Goal: Information Seeking & Learning: Find specific fact

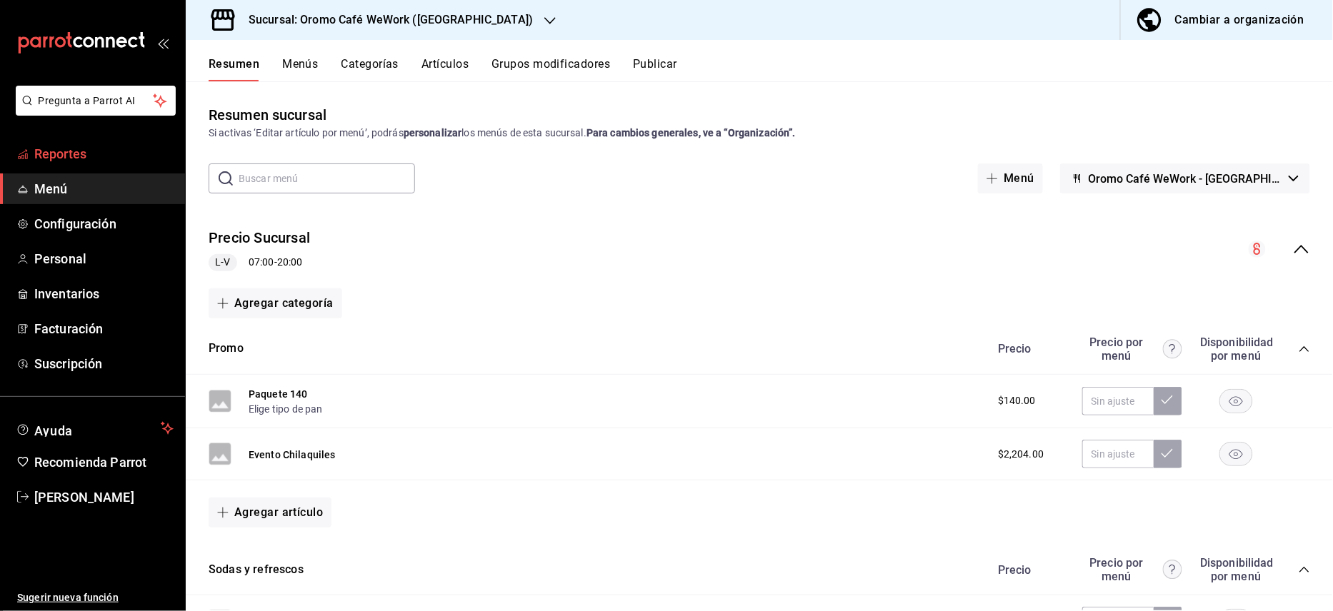
click at [75, 164] on link "Reportes" at bounding box center [92, 154] width 185 height 31
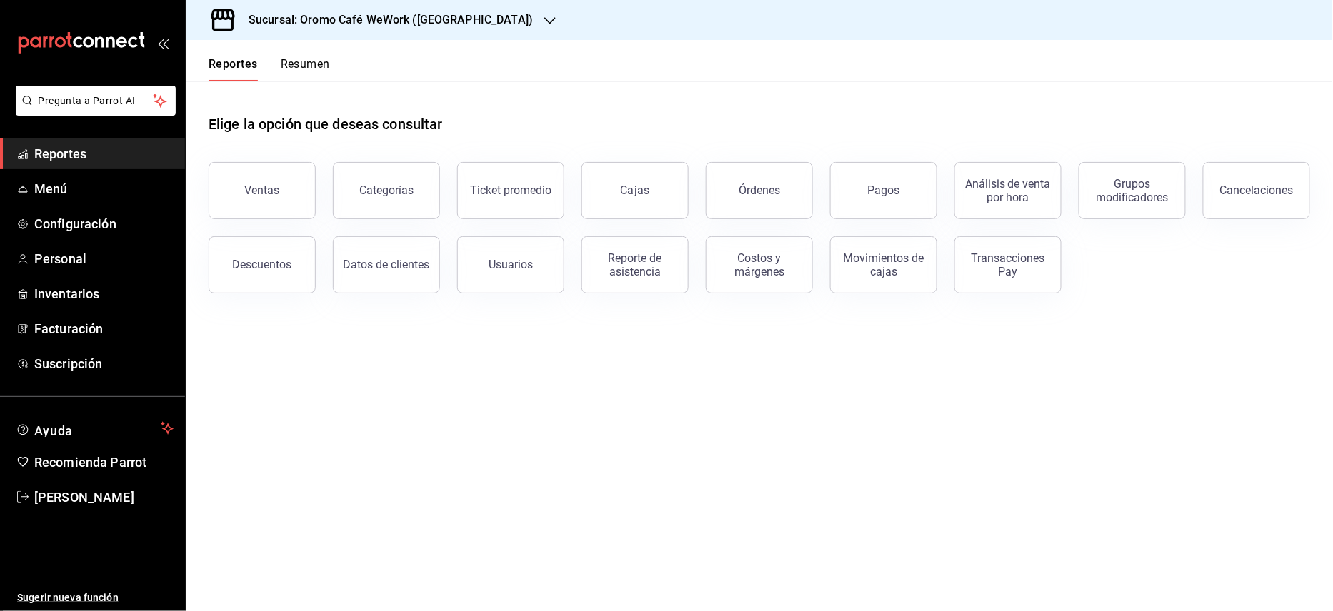
click at [386, 24] on h3 "Sucursal: Oromo Café WeWork ([GEOGRAPHIC_DATA])" at bounding box center [385, 19] width 296 height 17
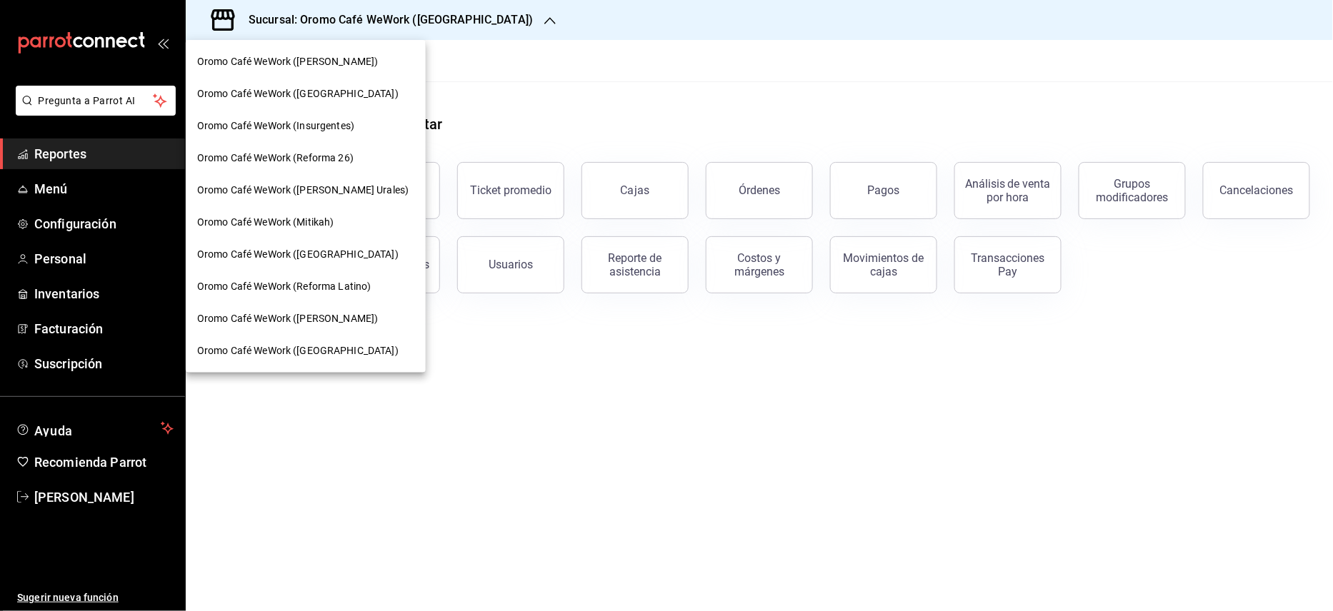
click at [359, 60] on span "Oromo Café WeWork ([PERSON_NAME])" at bounding box center [287, 61] width 181 height 15
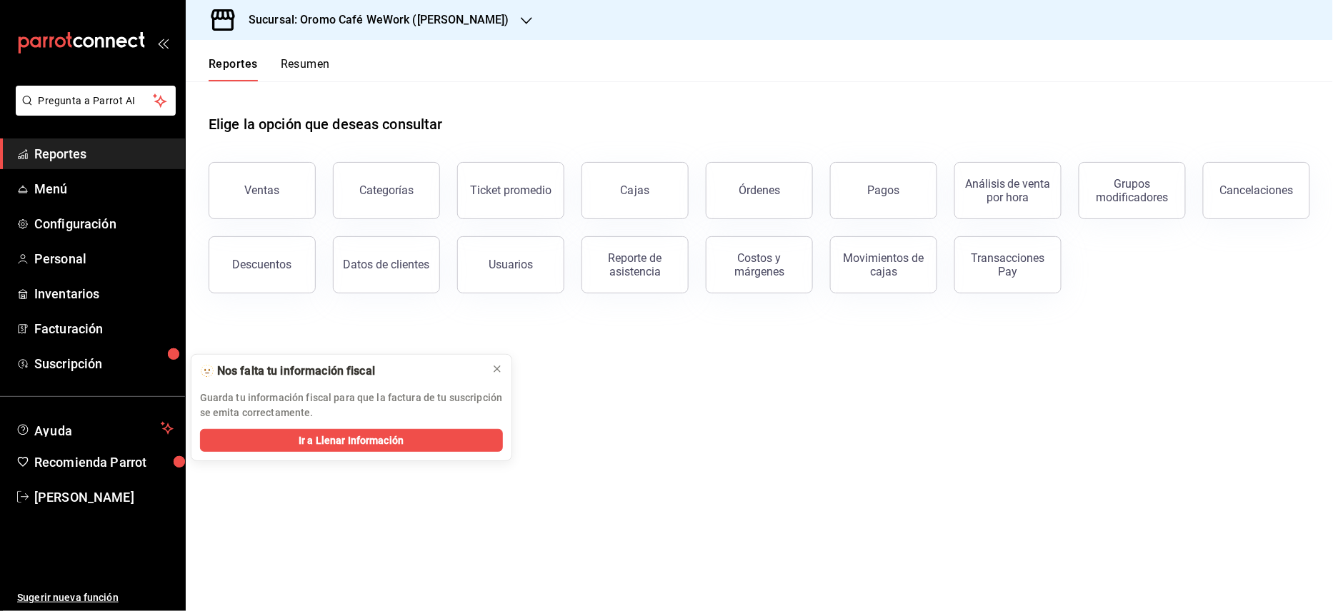
click at [261, 69] on nav "Oromo Café WeWork ([PERSON_NAME]) [GEOGRAPHIC_DATA] WeWork ([GEOGRAPHIC_DATA]) …" at bounding box center [276, 133] width 180 height 187
click at [251, 199] on button "Ventas" at bounding box center [262, 190] width 107 height 57
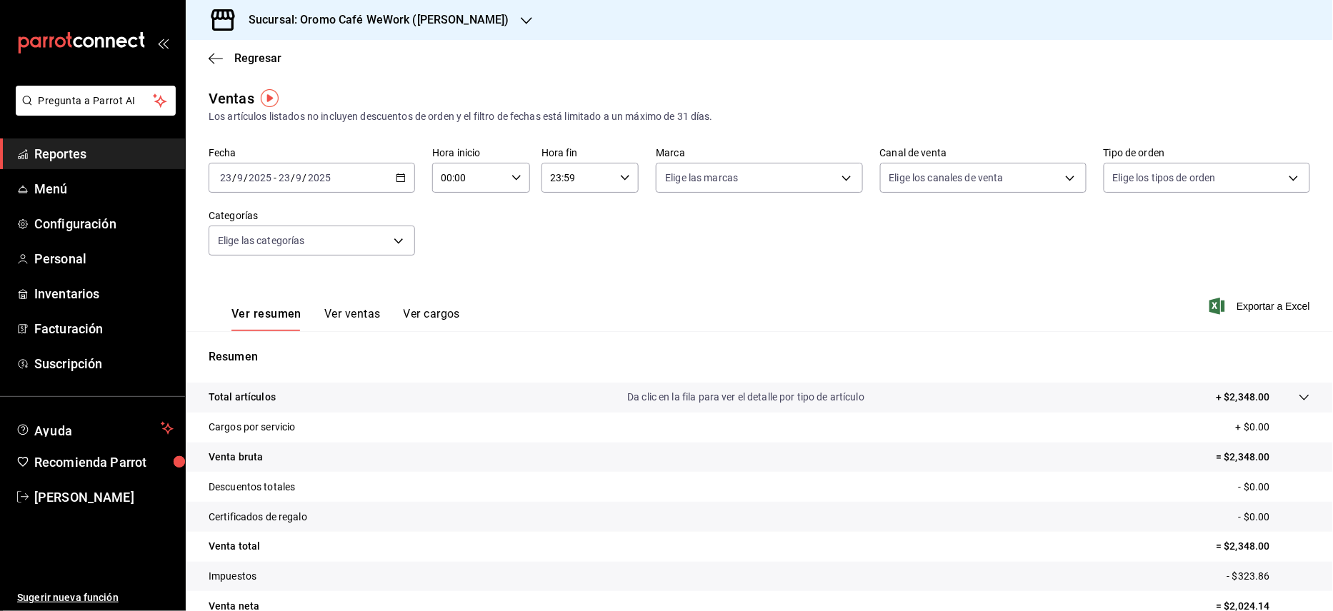
click at [401, 178] on \(Stroke\) "button" at bounding box center [400, 178] width 9 height 8
click at [283, 346] on span "Rango de fechas" at bounding box center [276, 349] width 111 height 15
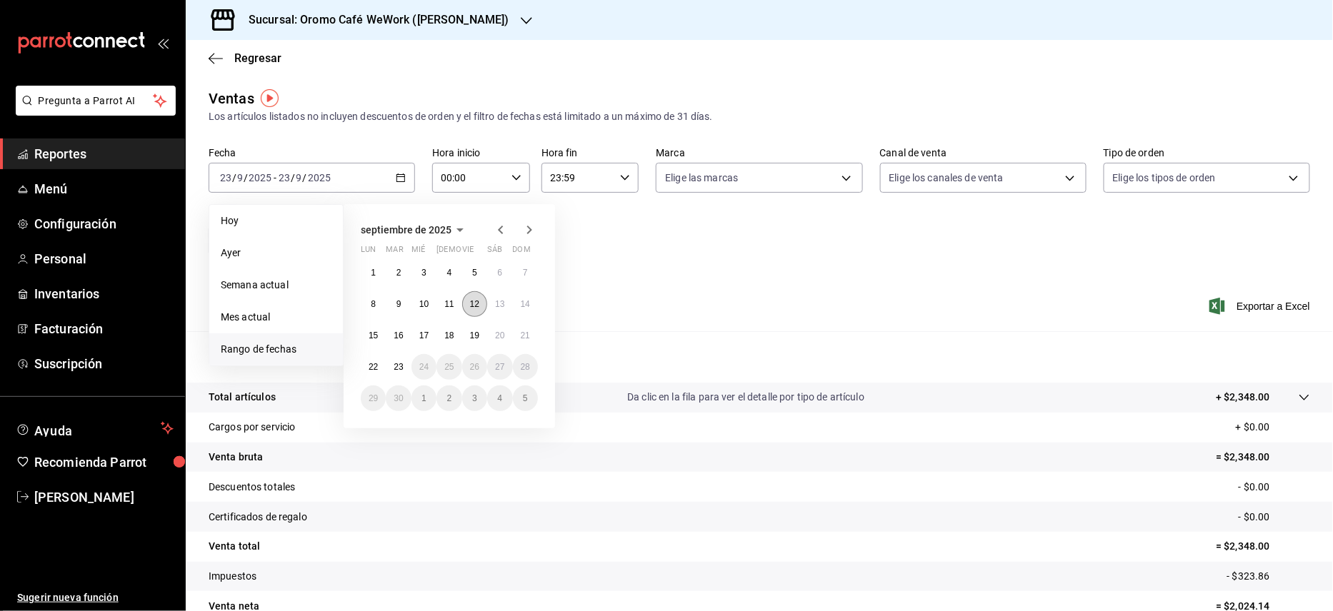
click at [481, 307] on button "12" at bounding box center [474, 304] width 25 height 26
click at [379, 363] on button "22" at bounding box center [373, 367] width 25 height 26
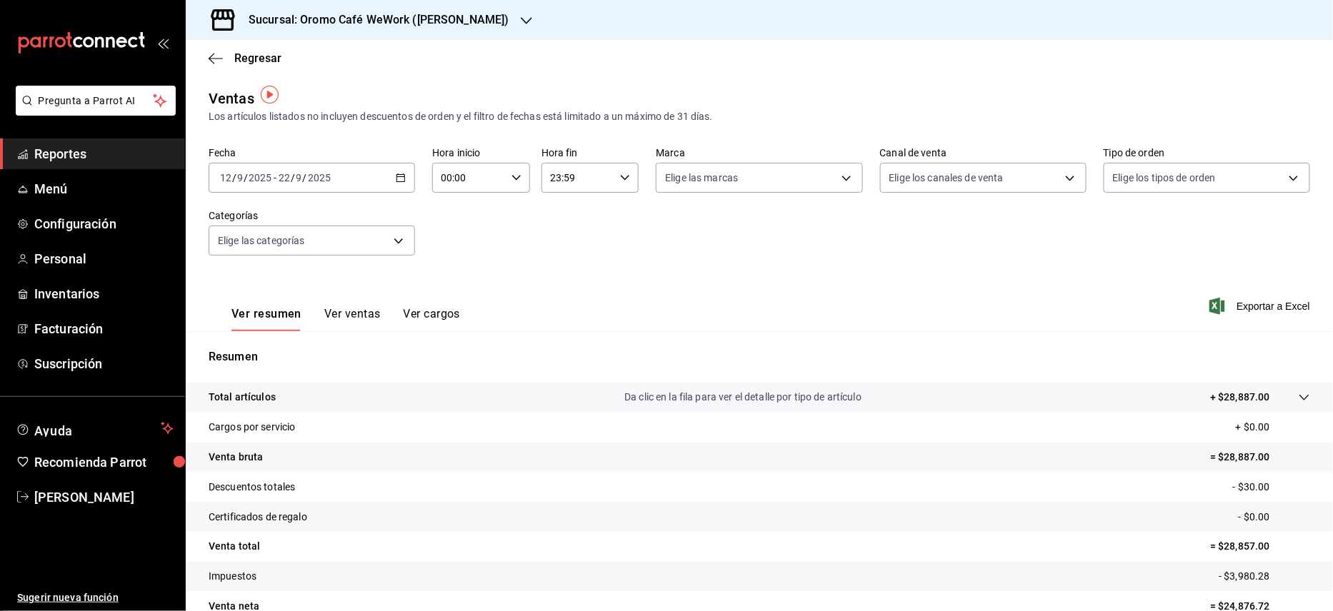
scroll to position [73, 0]
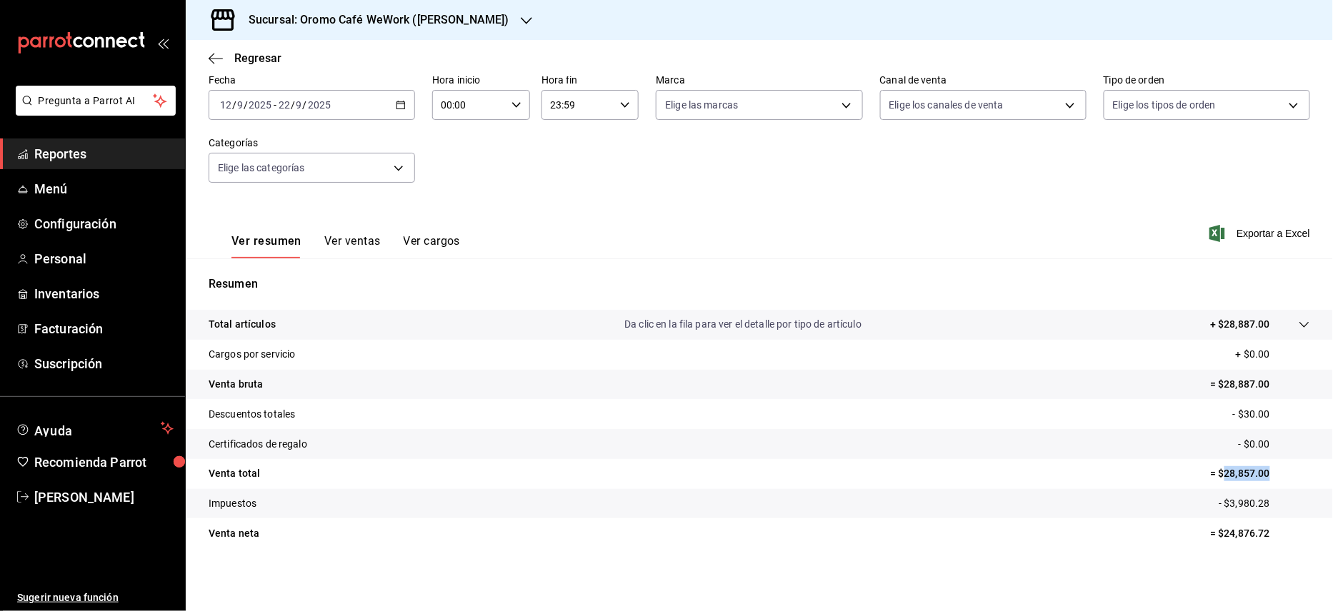
drag, startPoint x: 1208, startPoint y: 469, endPoint x: 1274, endPoint y: 471, distance: 65.7
click at [1274, 471] on p "= $28,857.00" at bounding box center [1260, 473] width 100 height 15
copy p "28,857.00"
click at [464, 13] on h3 "Sucursal: Oromo Café WeWork ([PERSON_NAME])" at bounding box center [373, 19] width 272 height 17
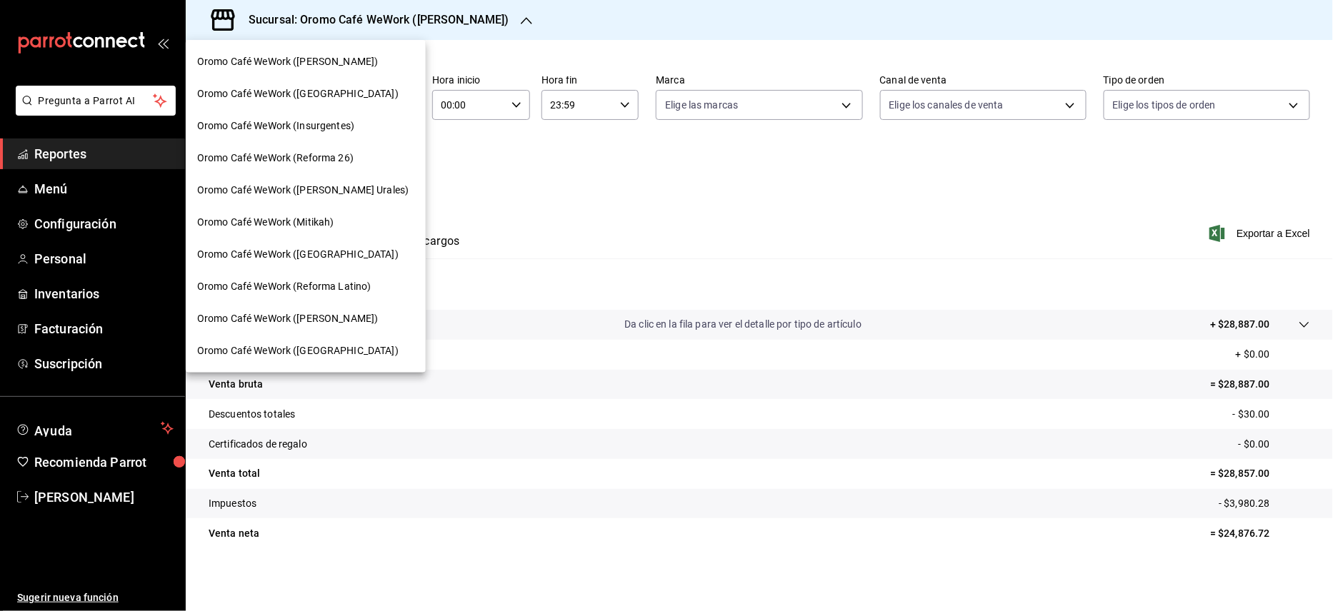
click at [352, 189] on span "Oromo Café WeWork ([PERSON_NAME] Urales)" at bounding box center [302, 190] width 211 height 15
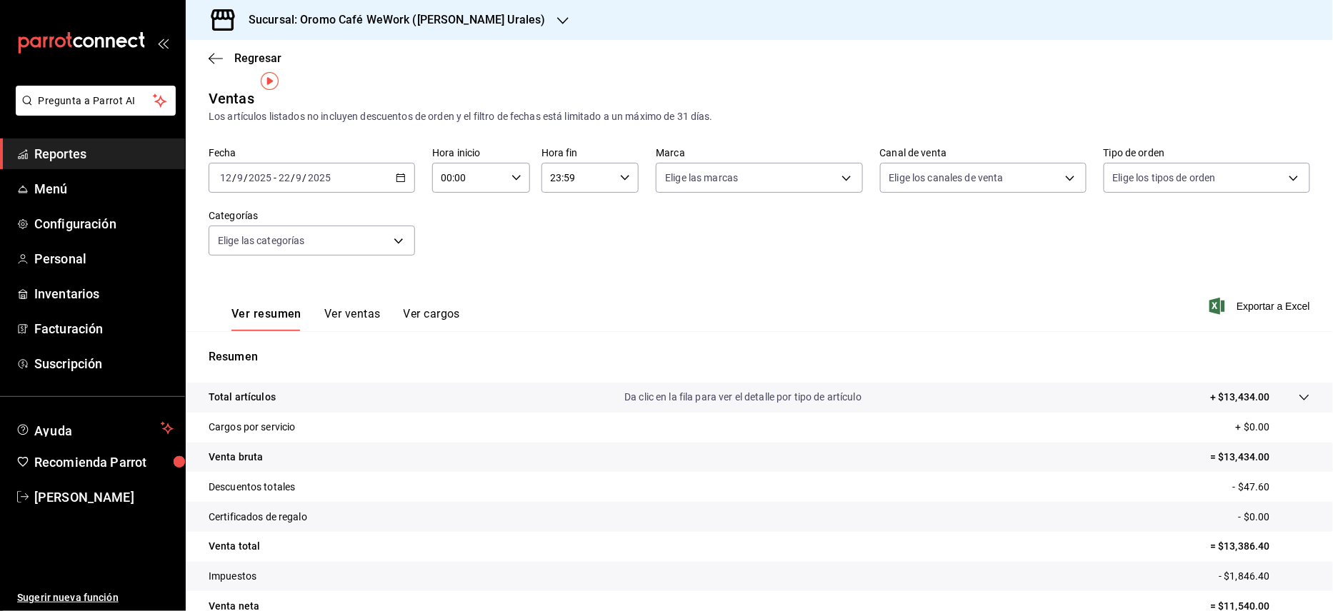
scroll to position [73, 0]
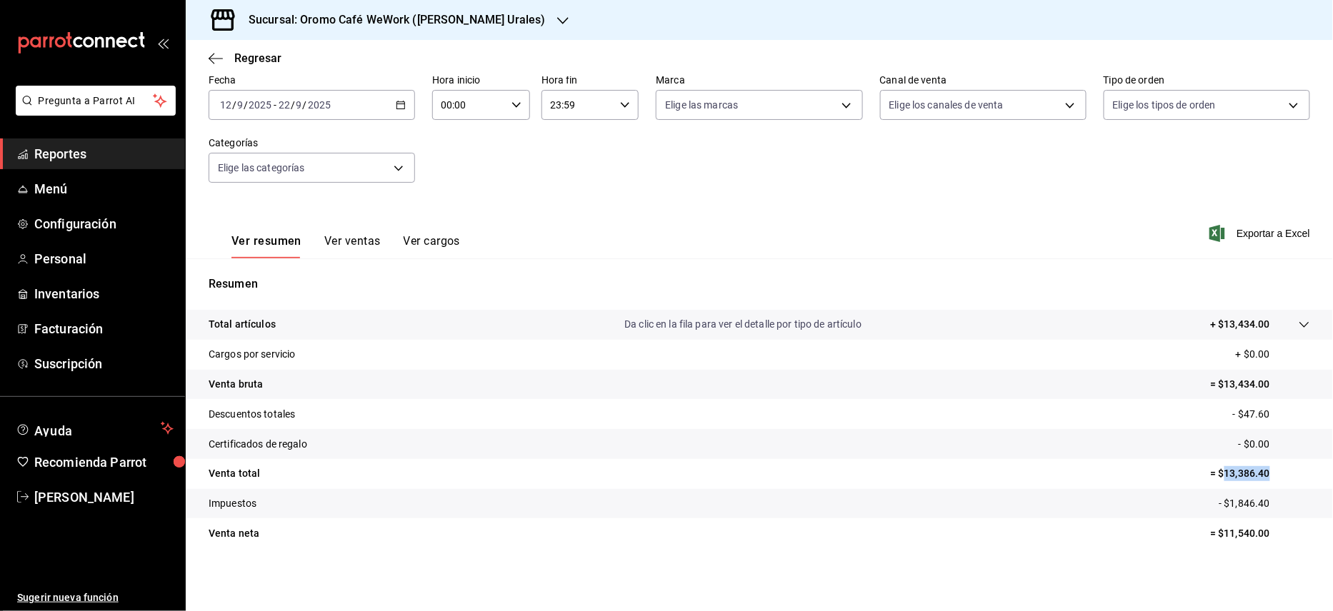
drag, startPoint x: 1212, startPoint y: 469, endPoint x: 1271, endPoint y: 469, distance: 59.3
click at [1271, 469] on p "= $13,386.40" at bounding box center [1260, 473] width 100 height 15
copy p "13,386.40"
click at [450, 21] on h3 "Sucursal: Oromo Café WeWork ([PERSON_NAME] Urales)" at bounding box center [391, 19] width 309 height 17
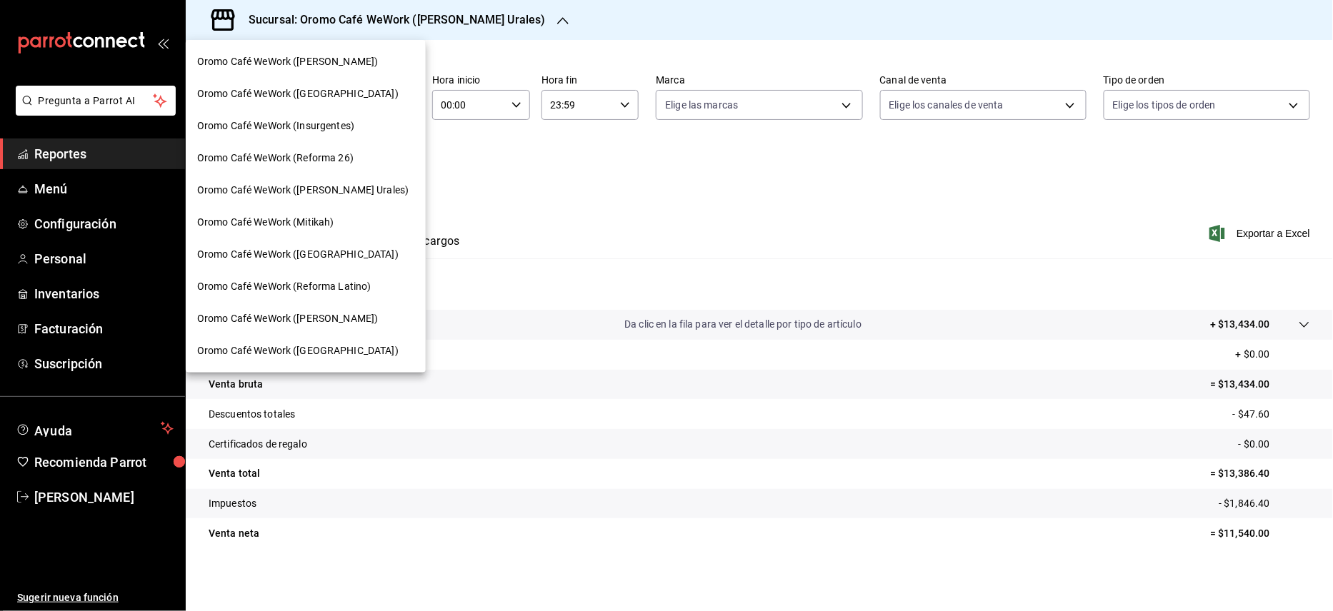
click at [310, 344] on span "Oromo Café WeWork ([GEOGRAPHIC_DATA])" at bounding box center [297, 351] width 201 height 15
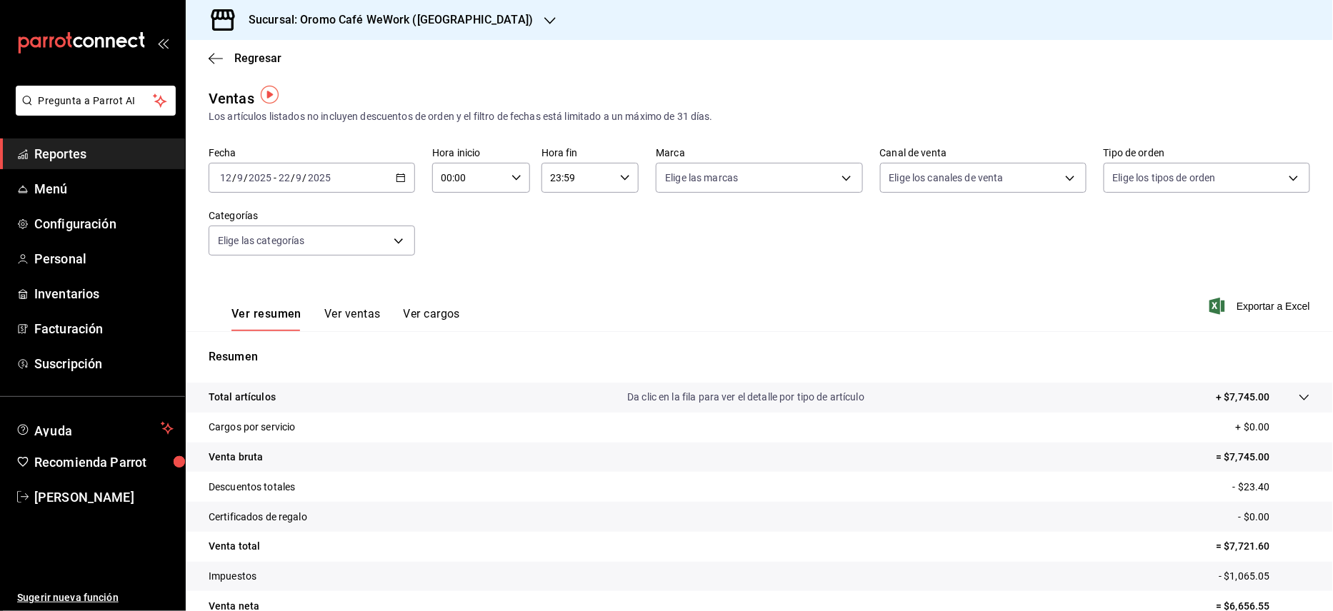
scroll to position [73, 0]
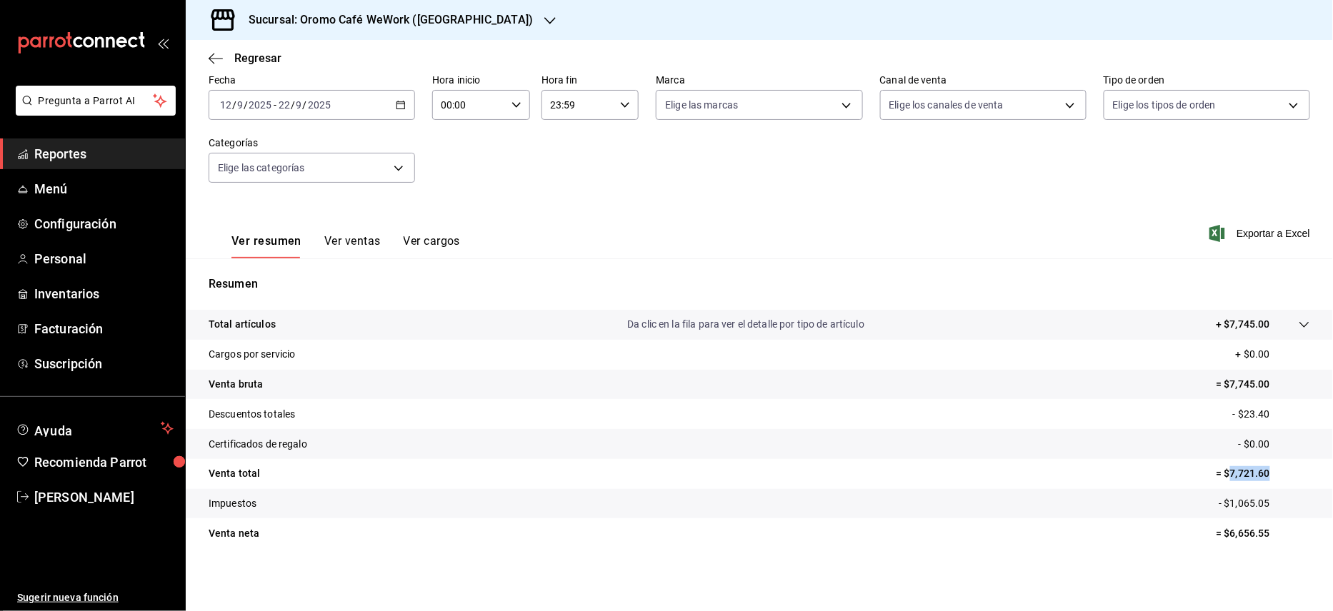
drag, startPoint x: 1217, startPoint y: 475, endPoint x: 1267, endPoint y: 474, distance: 50.0
click at [1267, 474] on p "= $7,721.60" at bounding box center [1263, 473] width 94 height 15
copy p "7,721.60"
click at [473, 24] on h3 "Sucursal: Oromo Café WeWork ([GEOGRAPHIC_DATA])" at bounding box center [385, 19] width 296 height 17
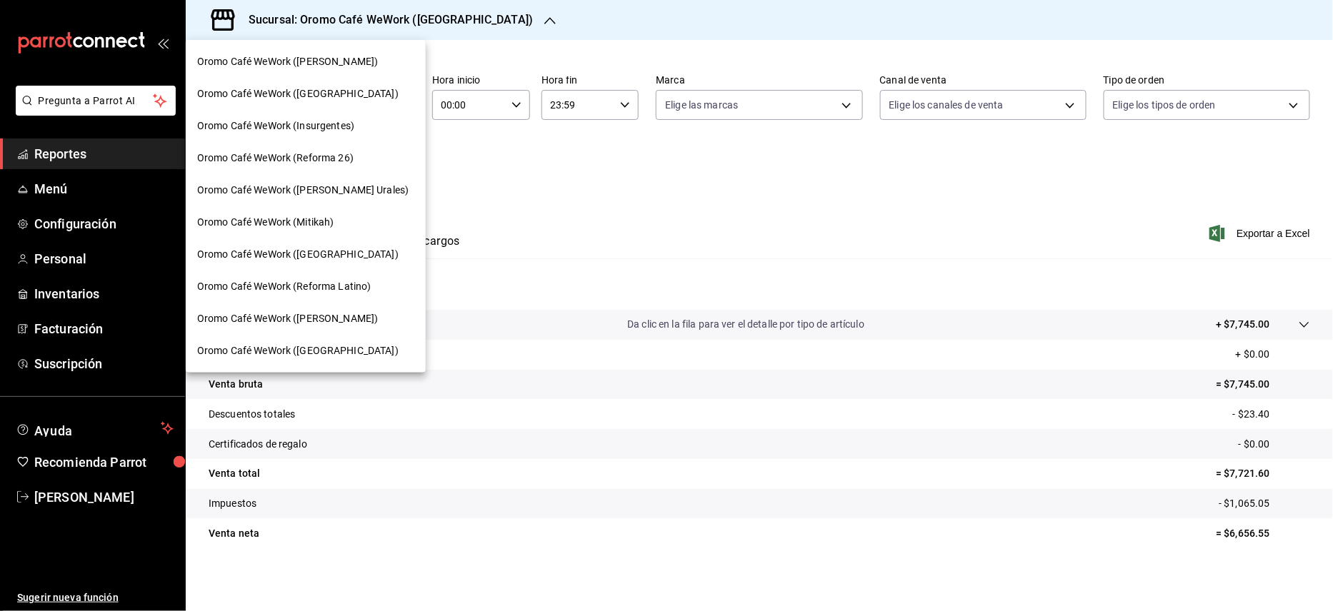
click at [337, 314] on span "Oromo Café WeWork ([PERSON_NAME])" at bounding box center [287, 318] width 181 height 15
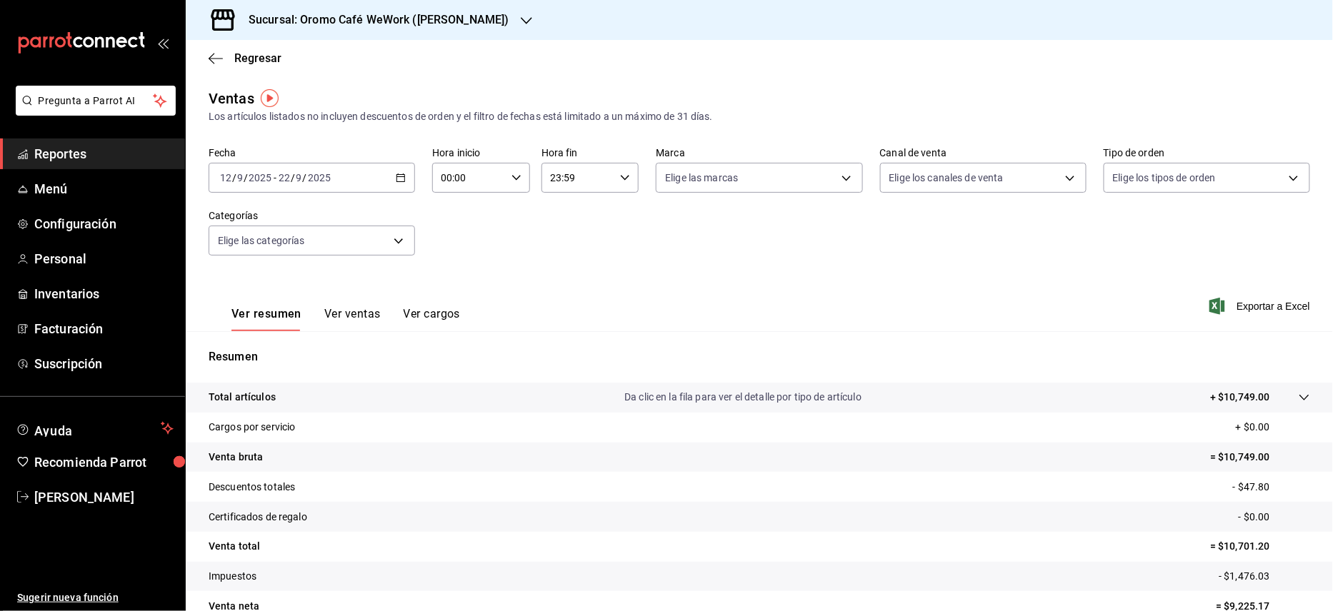
scroll to position [73, 0]
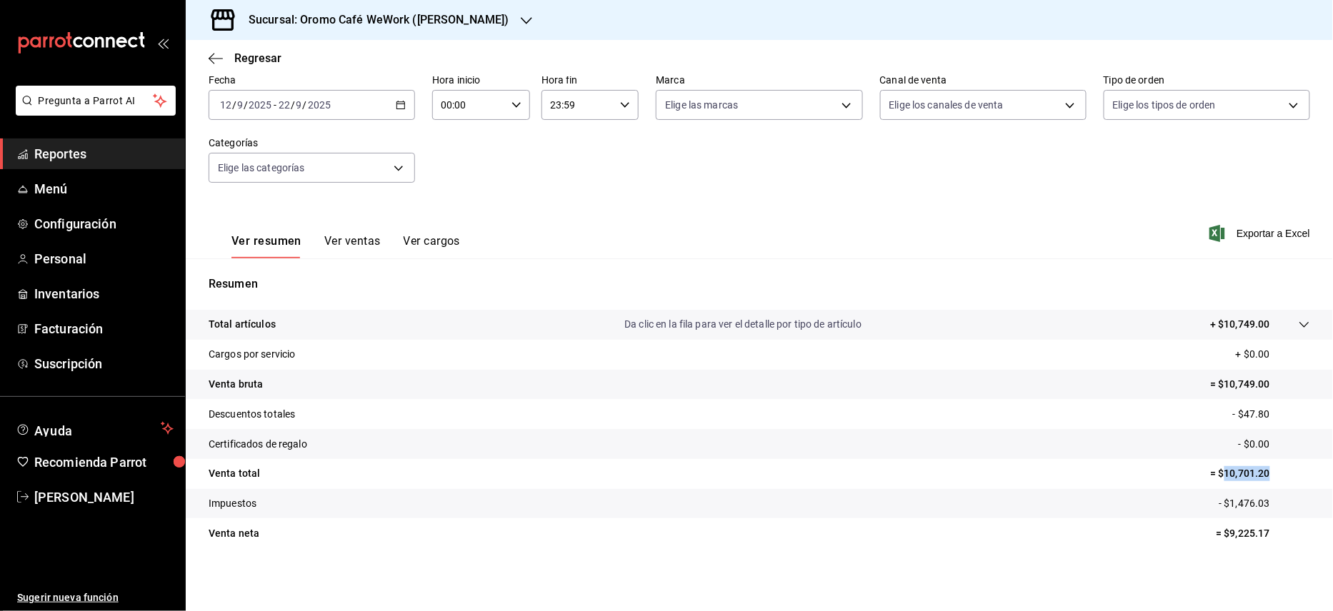
drag, startPoint x: 1211, startPoint y: 474, endPoint x: 1283, endPoint y: 474, distance: 72.1
click at [1283, 474] on p "= $10,701.20" at bounding box center [1260, 473] width 100 height 15
copy p "10,701.20"
click at [459, 21] on h3 "Sucursal: Oromo Café WeWork ([PERSON_NAME])" at bounding box center [373, 19] width 272 height 17
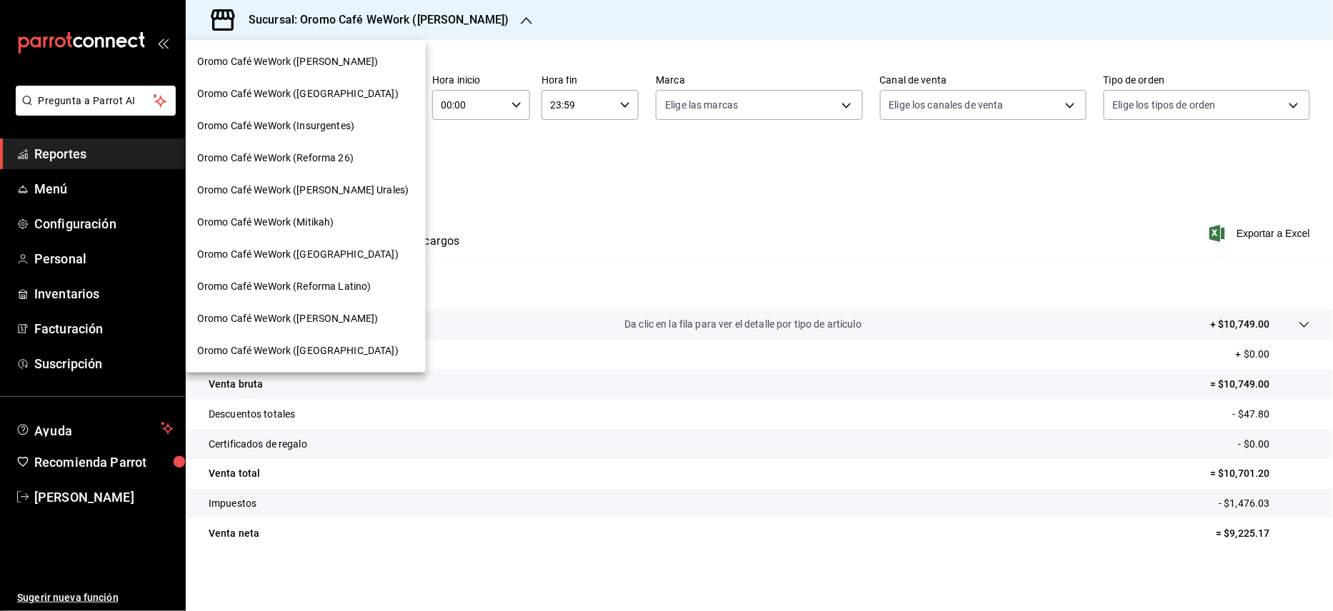
click at [330, 292] on span "Oromo Café WeWork (Reforma Latino)" at bounding box center [284, 286] width 174 height 15
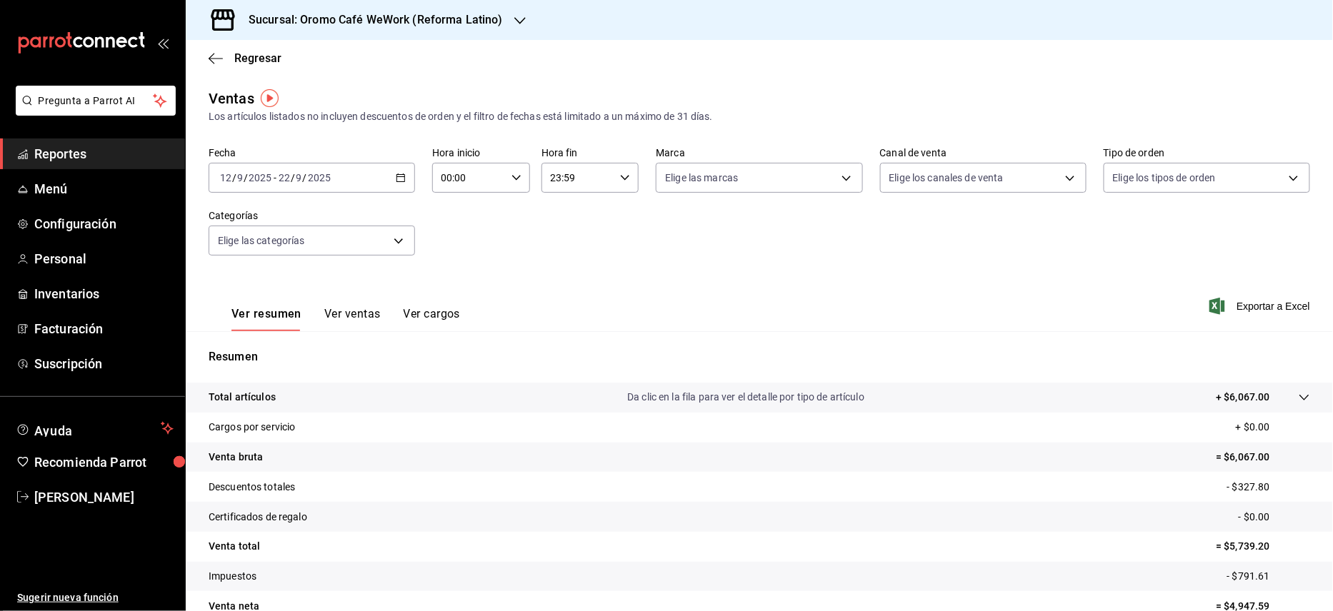
scroll to position [73, 0]
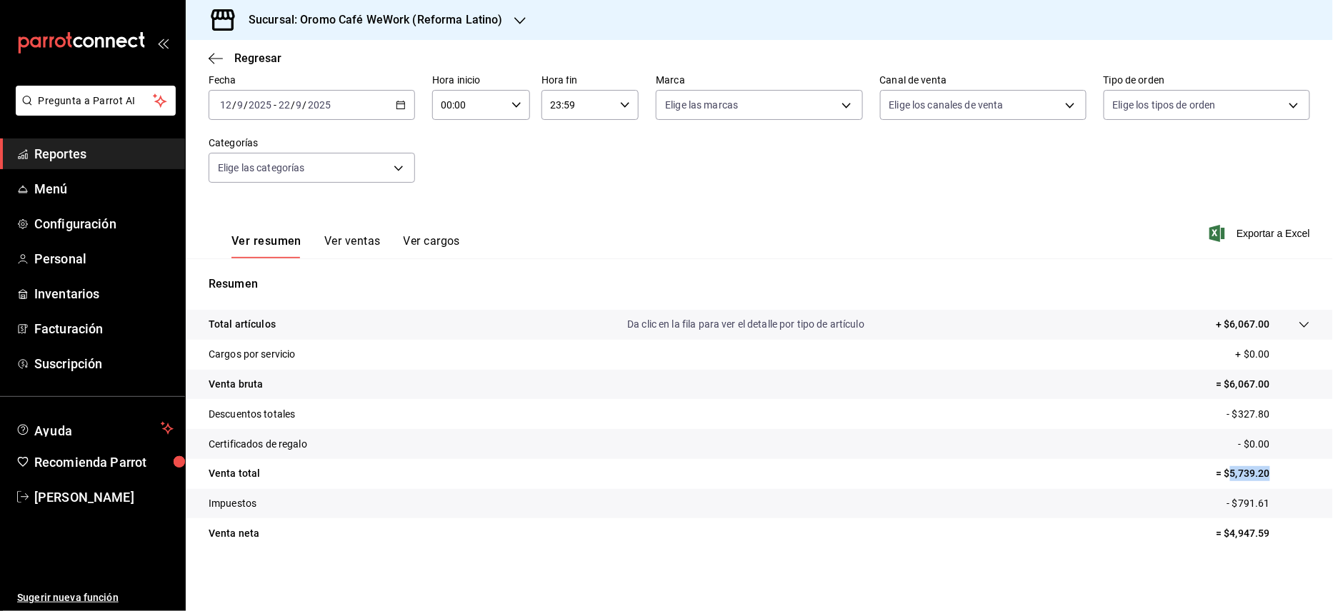
drag, startPoint x: 1214, startPoint y: 471, endPoint x: 1278, endPoint y: 476, distance: 64.4
click at [1278, 476] on p "= $5,739.20" at bounding box center [1263, 473] width 94 height 15
copy p "5,739.20"
click at [491, 24] on h3 "Sucursal: Oromo Café WeWork (Reforma Latino)" at bounding box center [370, 19] width 266 height 17
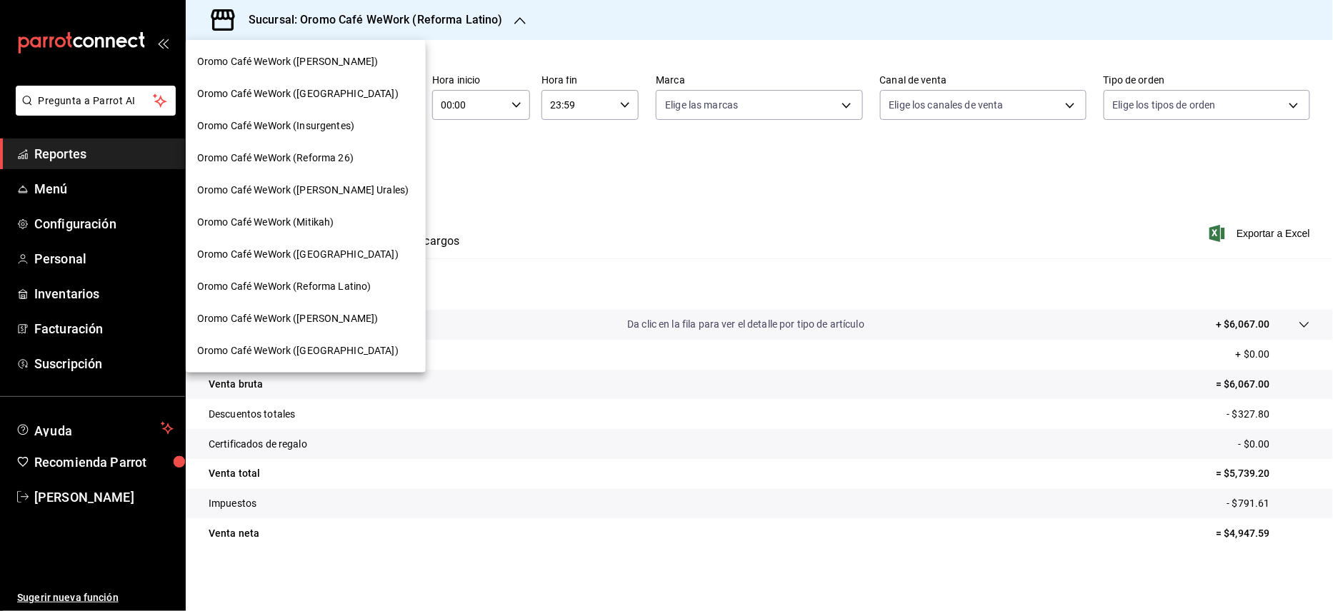
click at [331, 163] on span "Oromo Café WeWork (Reforma 26)" at bounding box center [275, 158] width 156 height 15
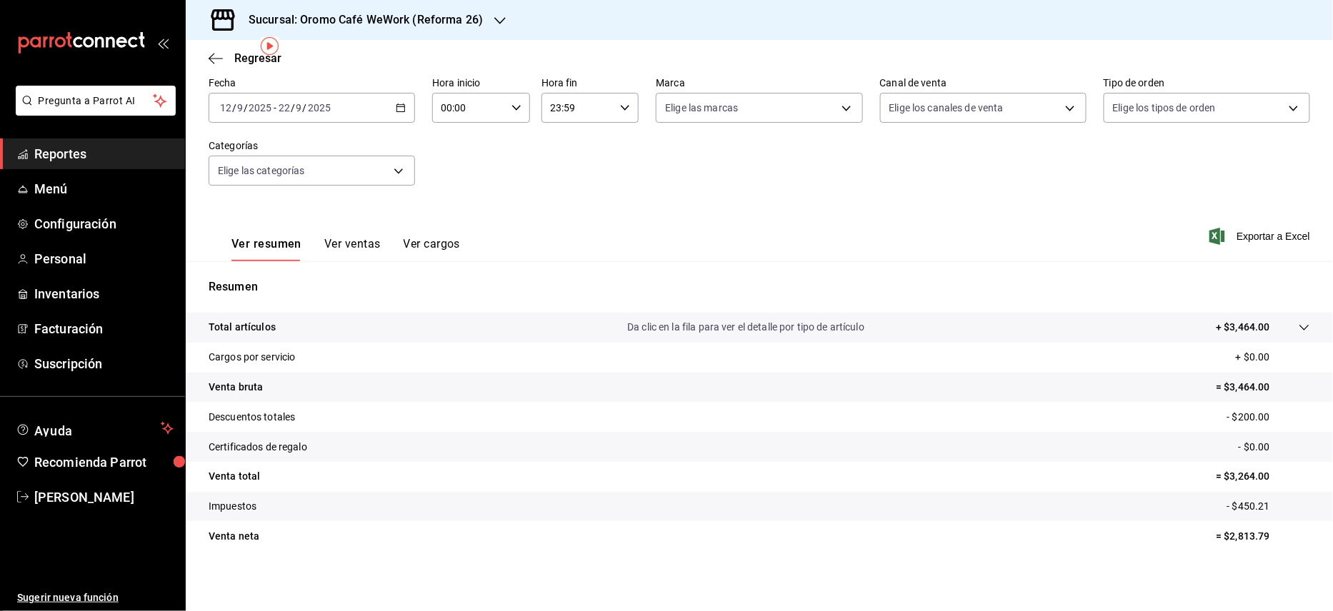
scroll to position [73, 0]
drag, startPoint x: 1215, startPoint y: 475, endPoint x: 1280, endPoint y: 475, distance: 65.0
click at [1280, 475] on p "= $3,264.00" at bounding box center [1263, 473] width 94 height 15
copy p "3,264.00"
click at [489, 18] on div "Sucursal: Oromo Café WeWork (Reforma 26)" at bounding box center [354, 20] width 314 height 40
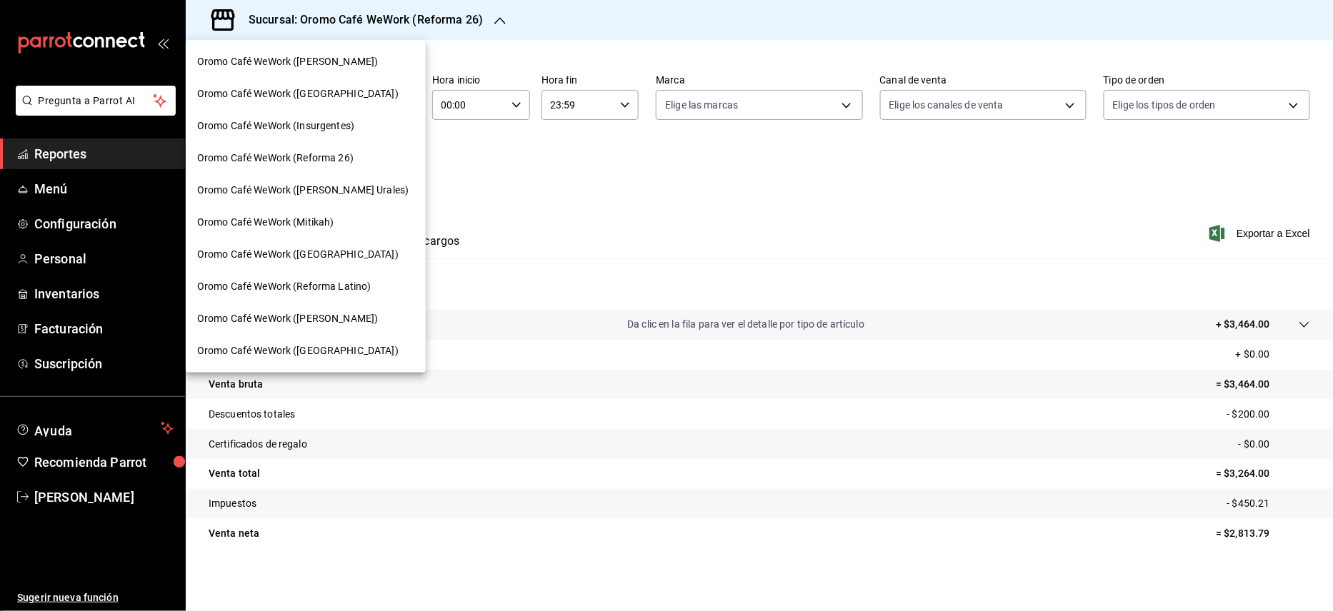
click at [329, 244] on div "Oromo Café WeWork ([GEOGRAPHIC_DATA])" at bounding box center [306, 255] width 240 height 32
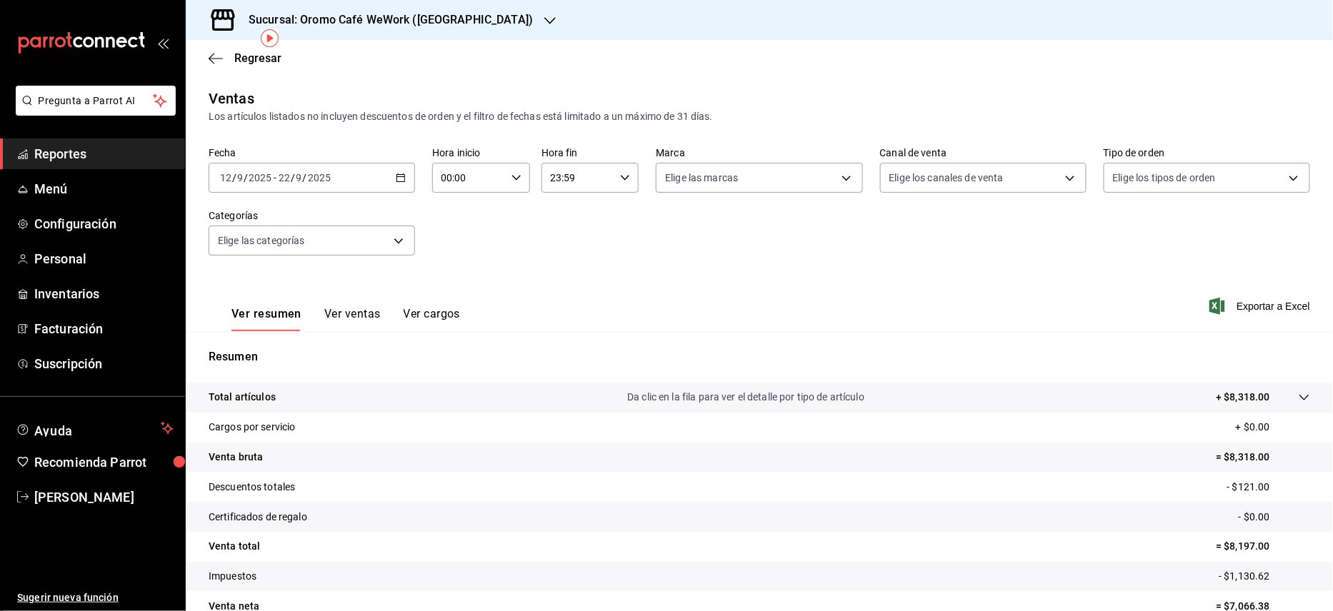
scroll to position [73, 0]
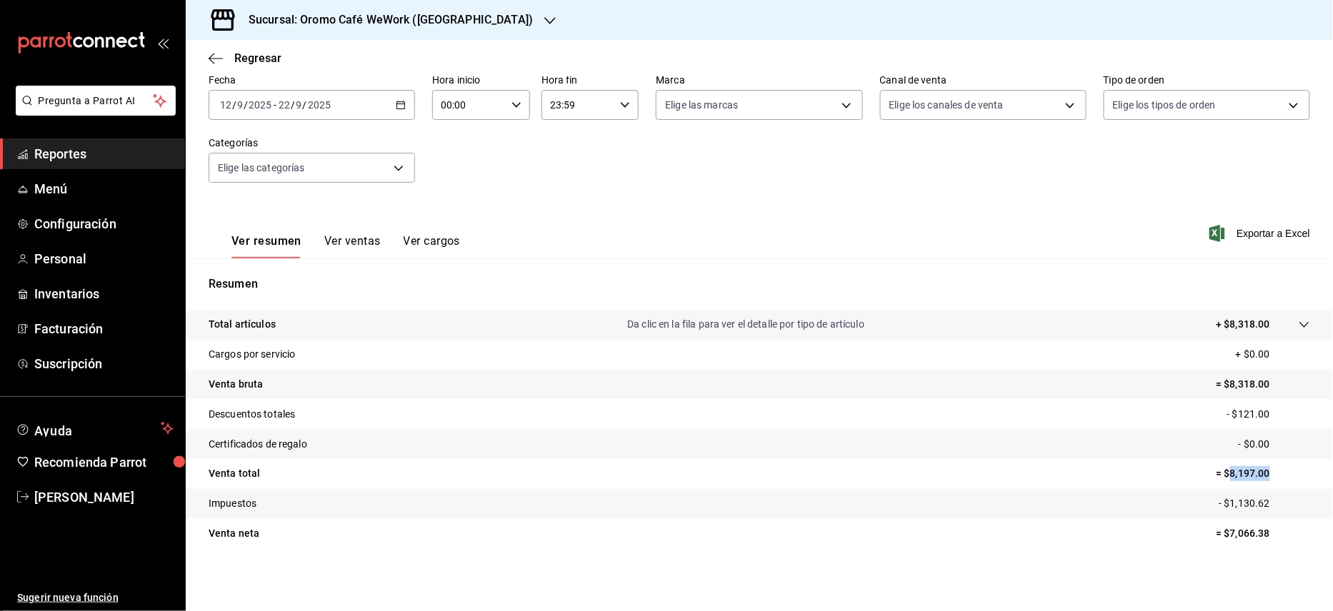
drag, startPoint x: 1218, startPoint y: 471, endPoint x: 1275, endPoint y: 471, distance: 56.4
click at [1275, 471] on p "= $8,197.00" at bounding box center [1263, 473] width 94 height 15
copy p "8,197.00"
click at [439, 18] on h3 "Sucursal: Oromo Café WeWork ([GEOGRAPHIC_DATA])" at bounding box center [385, 19] width 296 height 17
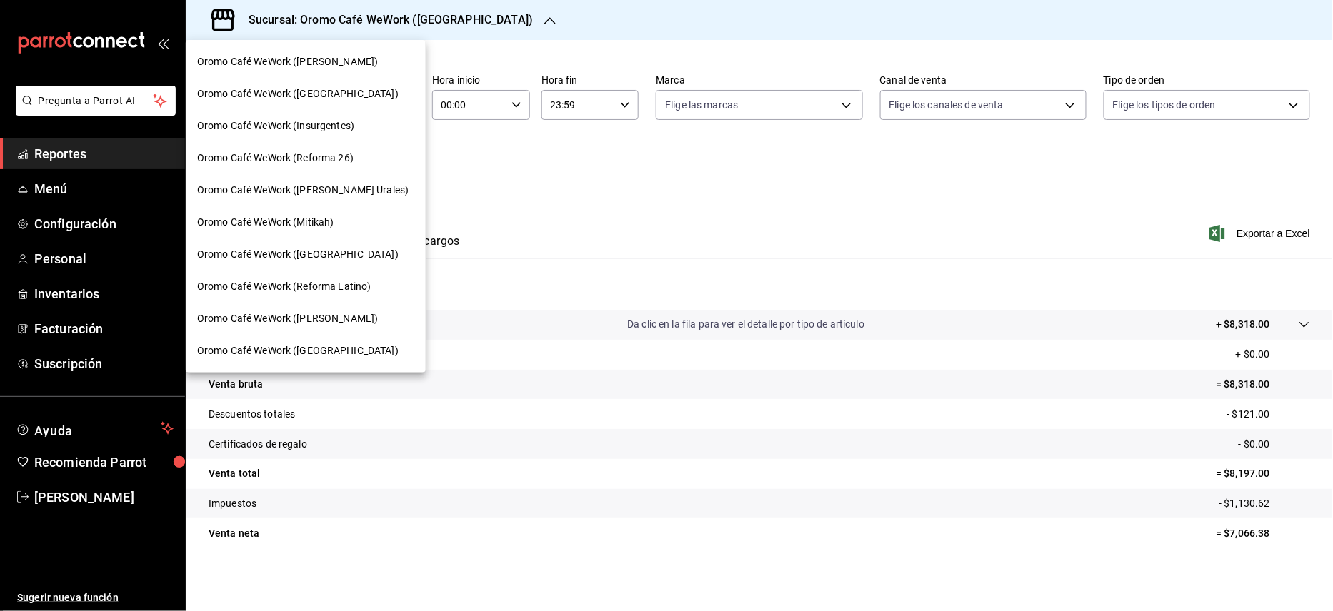
click at [306, 217] on span "Oromo Café WeWork (Mitikah)" at bounding box center [265, 222] width 137 height 15
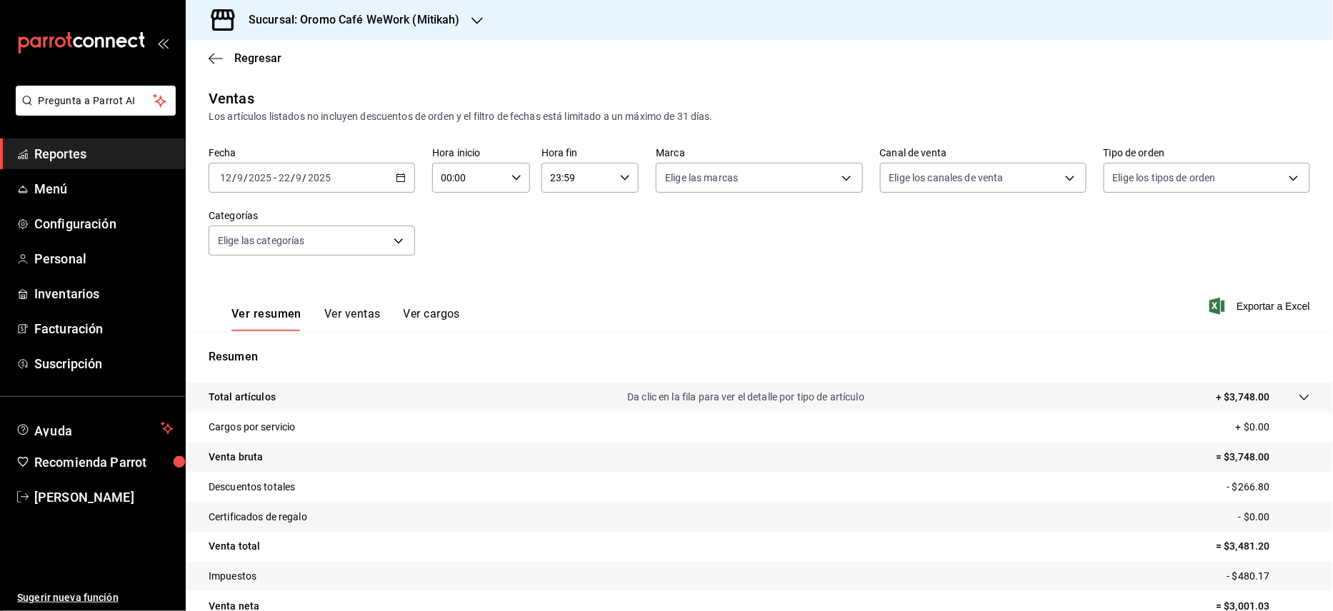
scroll to position [73, 0]
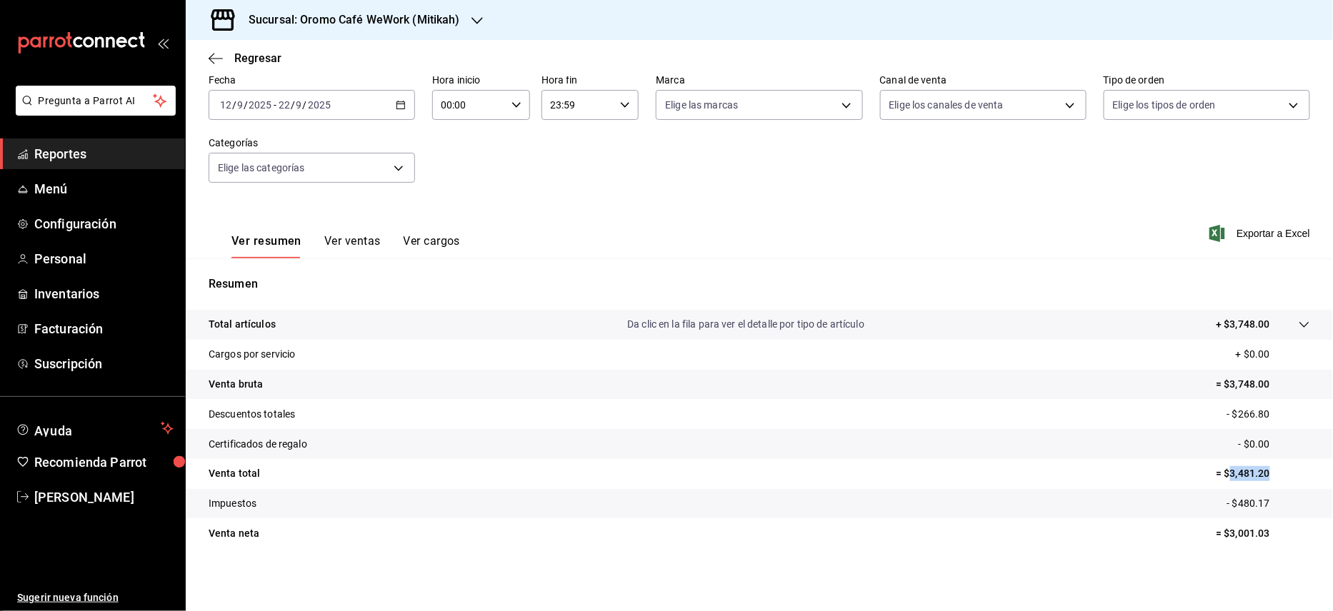
drag, startPoint x: 1218, startPoint y: 474, endPoint x: 1281, endPoint y: 469, distance: 63.8
click at [1281, 469] on p "= $3,481.20" at bounding box center [1263, 473] width 94 height 15
copy p "3,481.20"
click at [463, 29] on div "Sucursal: Oromo Café WeWork (Mitikah)" at bounding box center [342, 20] width 291 height 40
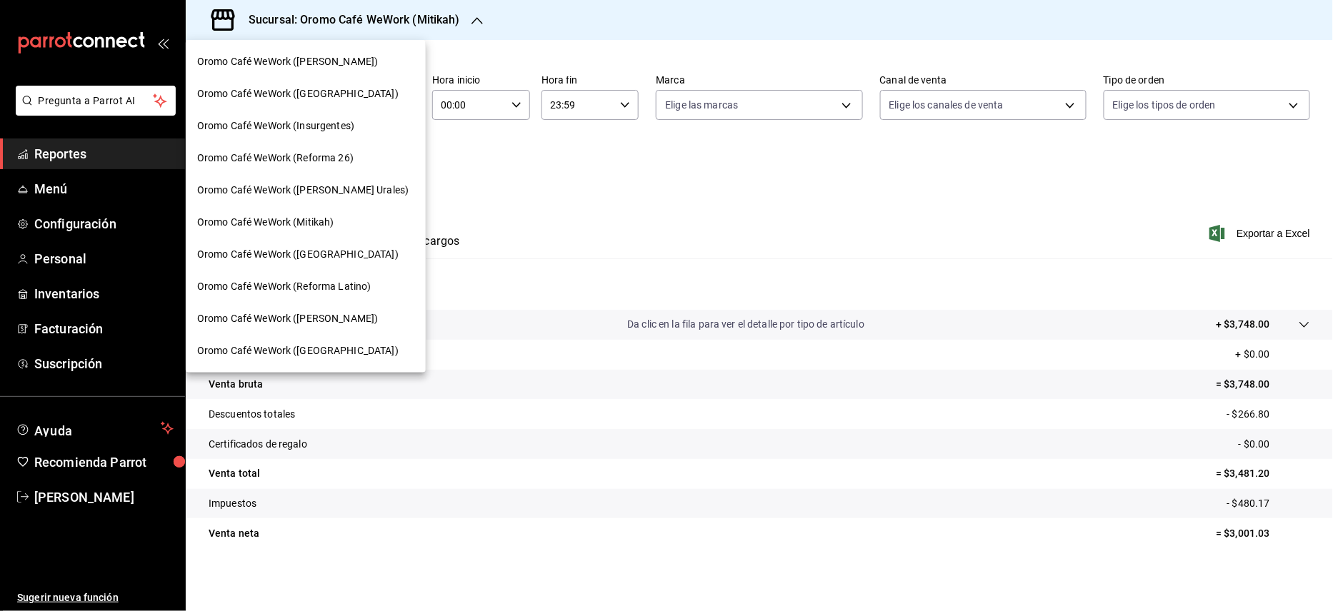
click at [357, 121] on div "Oromo Café WeWork (Insurgentes)" at bounding box center [305, 126] width 217 height 15
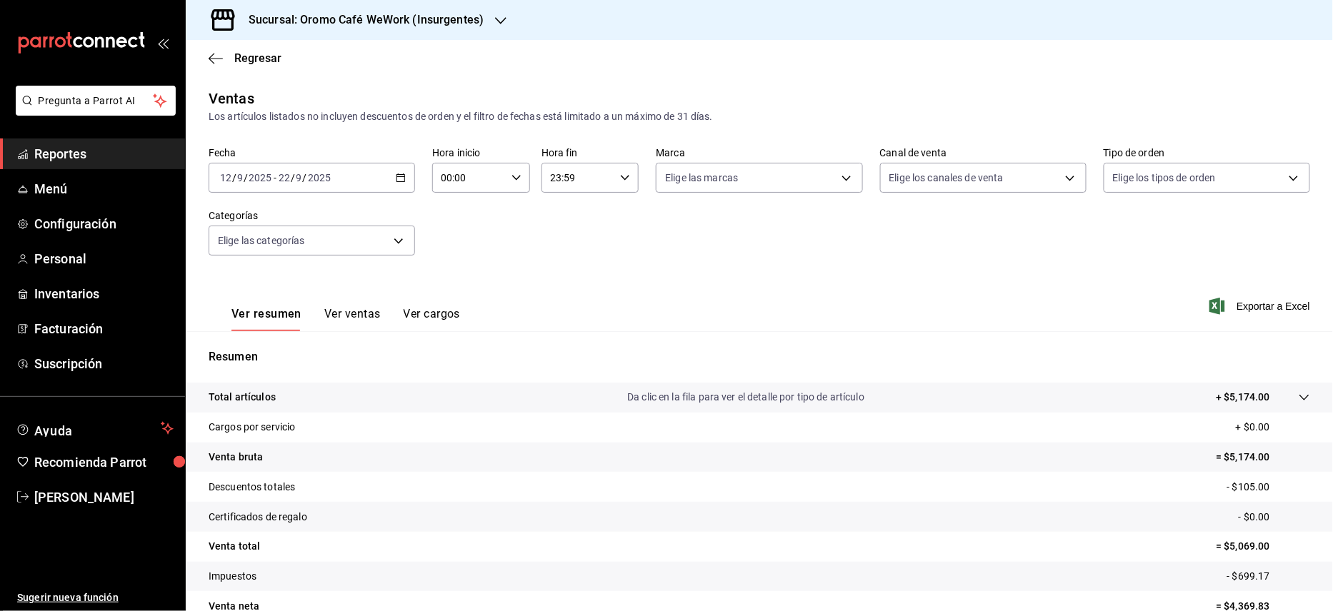
scroll to position [73, 0]
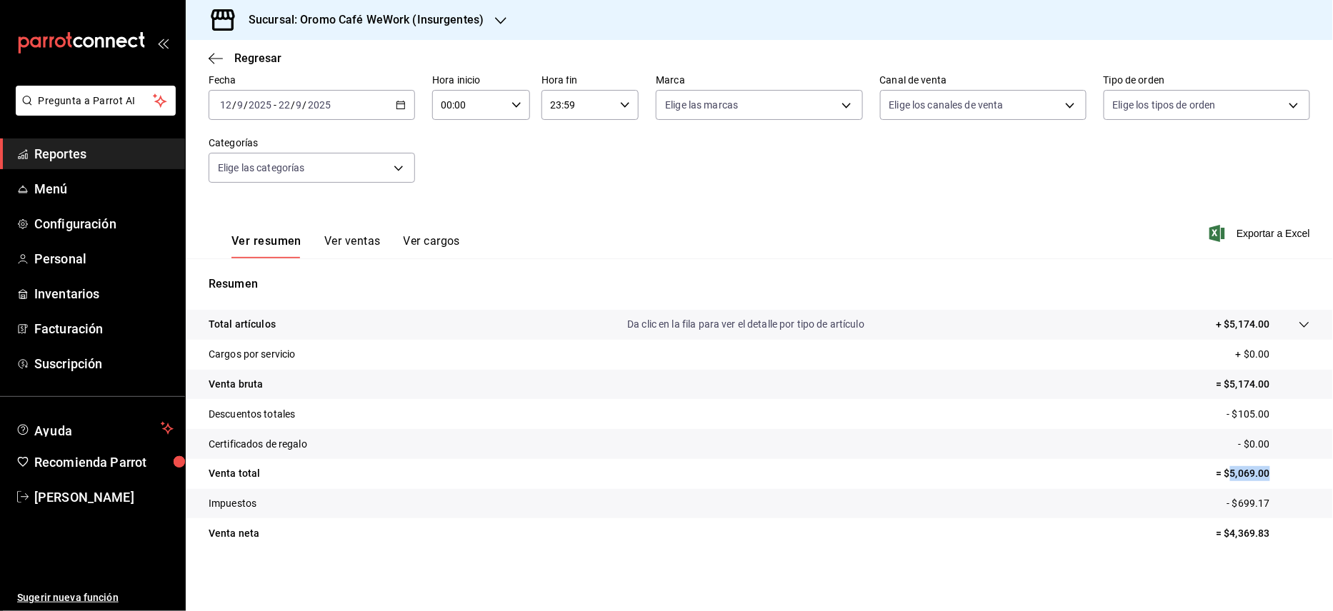
drag, startPoint x: 1218, startPoint y: 475, endPoint x: 1275, endPoint y: 472, distance: 57.2
click at [1275, 472] on p "= $5,069.00" at bounding box center [1263, 473] width 94 height 15
copy p "5,069.00"
click at [460, 15] on h3 "Sucursal: Oromo Café WeWork (Insurgentes)" at bounding box center [360, 19] width 246 height 17
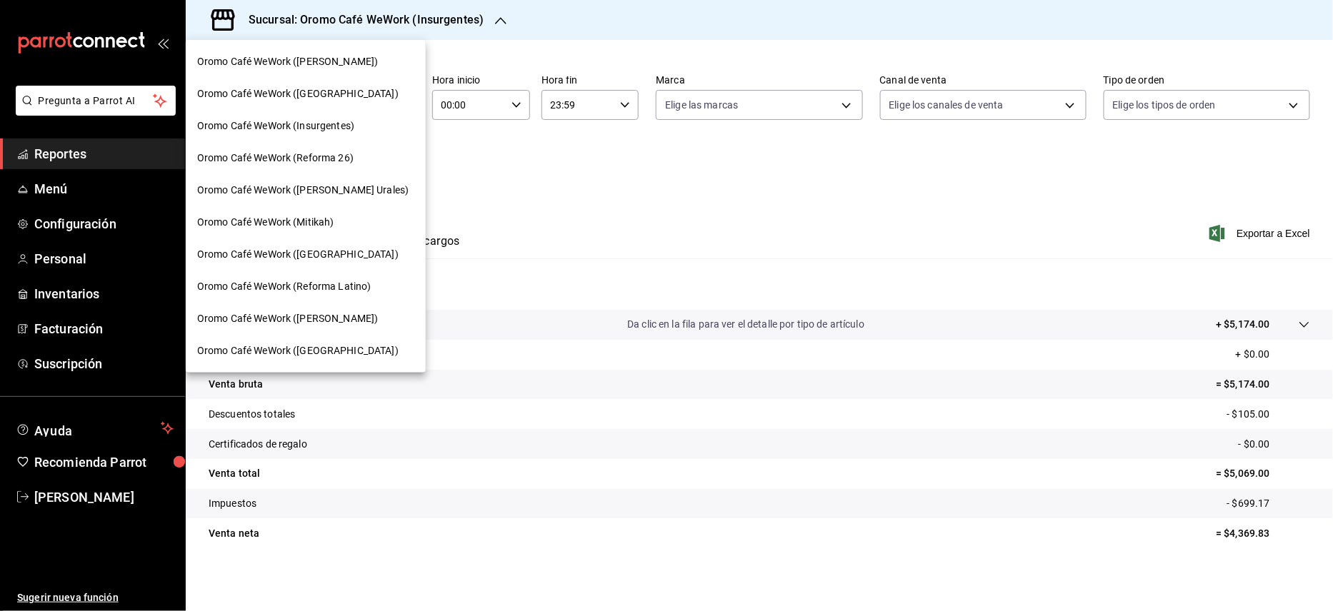
click at [346, 93] on span "Oromo Café WeWork ([GEOGRAPHIC_DATA])" at bounding box center [297, 93] width 201 height 15
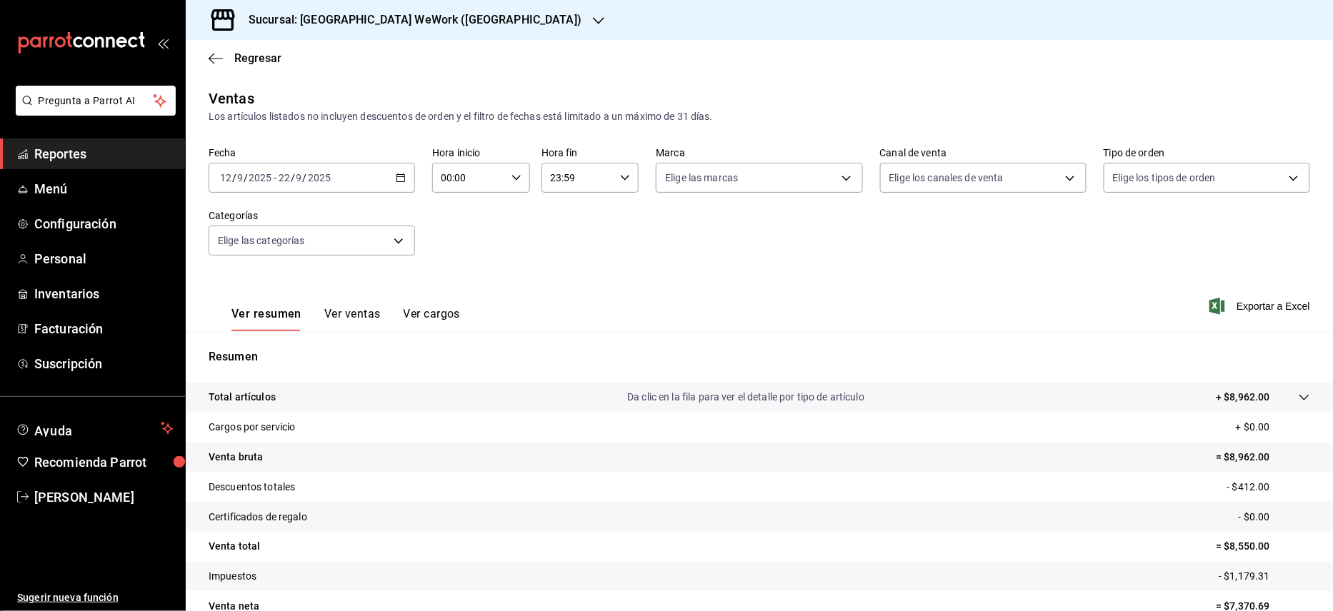
scroll to position [73, 0]
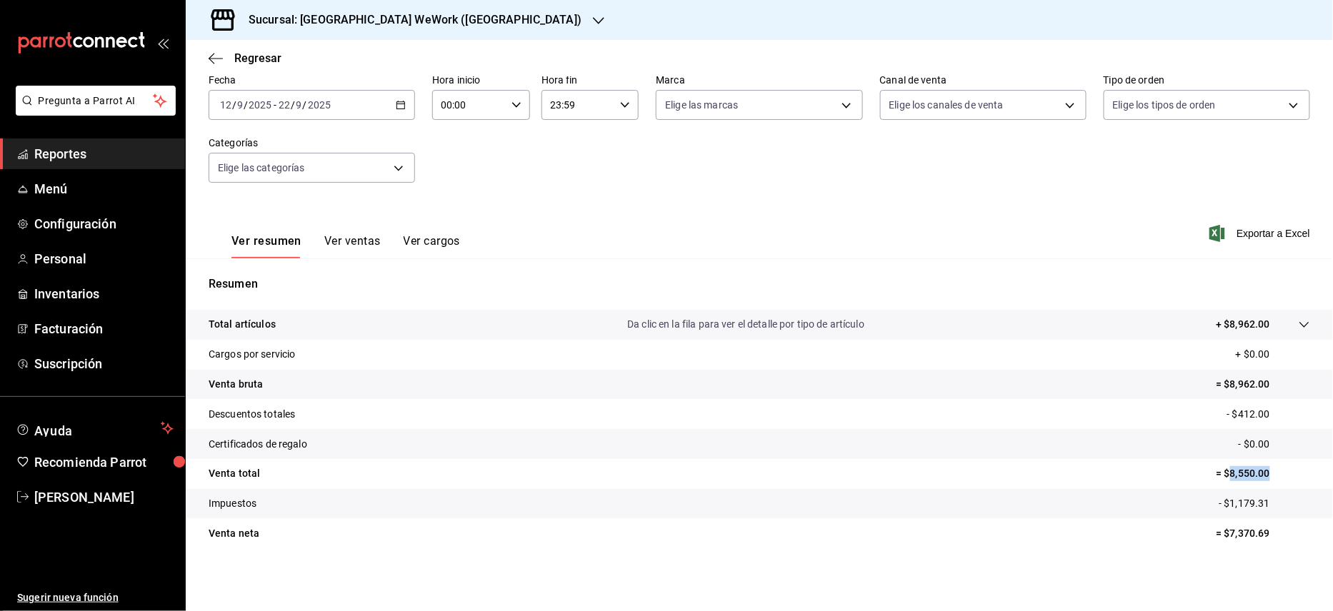
drag, startPoint x: 1216, startPoint y: 472, endPoint x: 1284, endPoint y: 472, distance: 68.6
click at [1284, 472] on p "= $8,550.00" at bounding box center [1263, 473] width 94 height 15
copy p "8,550.00"
